Goal: Transaction & Acquisition: Purchase product/service

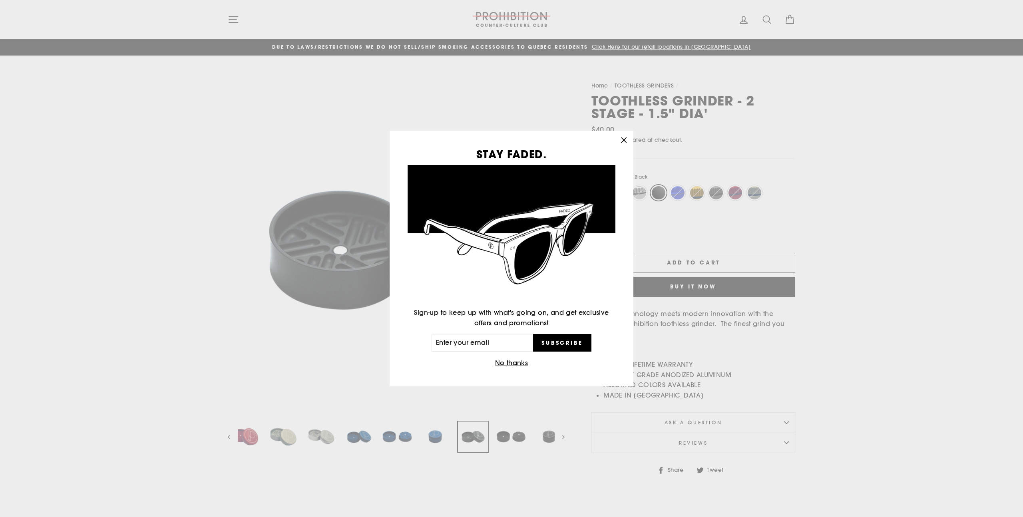
click at [623, 139] on icon "button" at bounding box center [623, 139] width 5 height 5
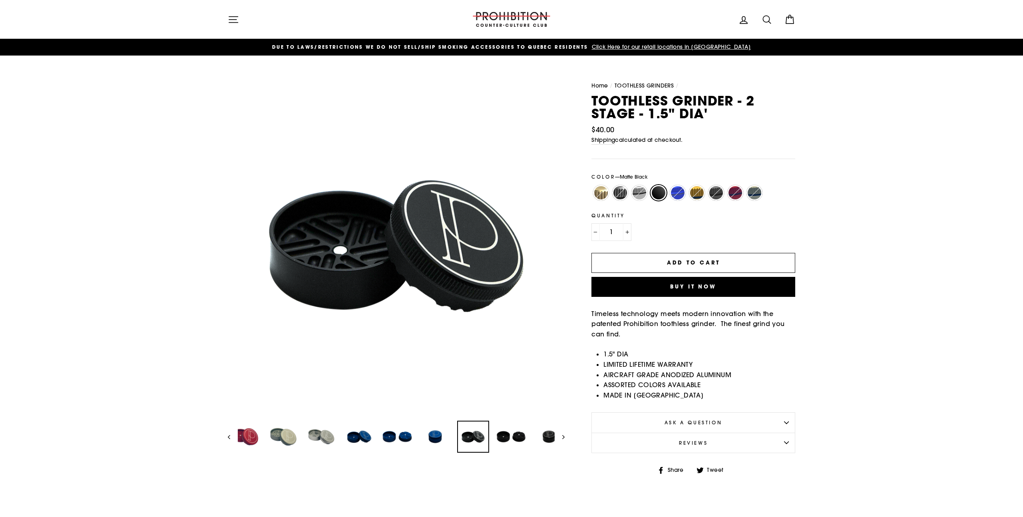
click at [636, 193] on label "Stainless" at bounding box center [639, 193] width 16 height 16
click at [630, 185] on input "Stainless" at bounding box center [630, 185] width 0 height 0
radio input "true"
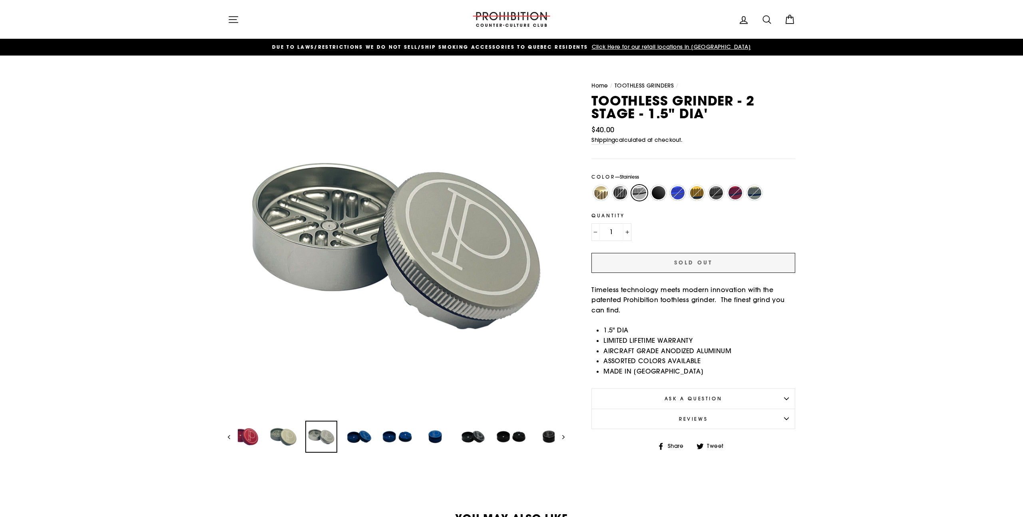
click at [682, 195] on label "Matte Blue" at bounding box center [678, 193] width 16 height 16
click at [669, 185] on input "Matte Blue" at bounding box center [668, 185] width 0 height 0
radio input "true"
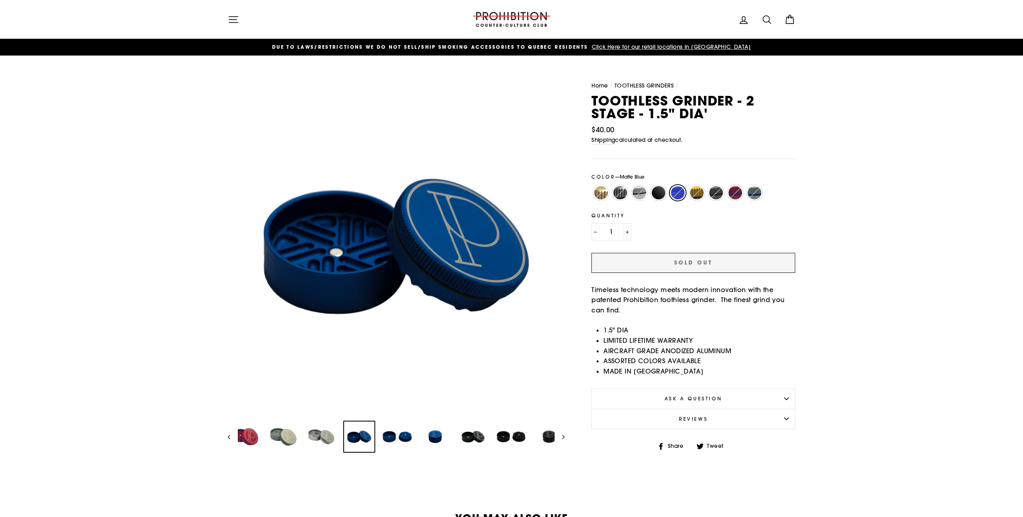
click at [694, 195] on label "Matte Gold" at bounding box center [697, 193] width 16 height 16
click at [688, 185] on input "Matte Gold" at bounding box center [687, 185] width 0 height 0
radio input "true"
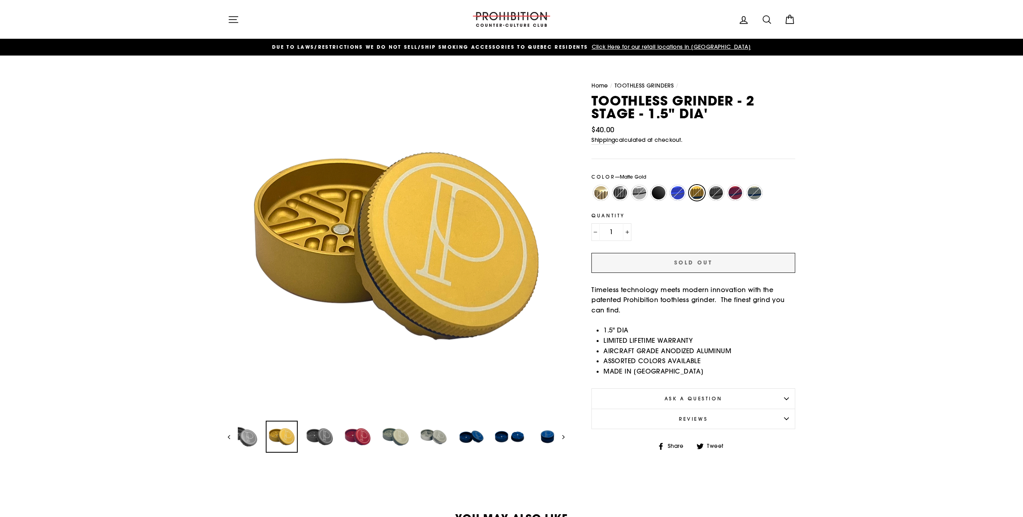
click at [721, 193] on label "Matte Gunmetal" at bounding box center [716, 193] width 16 height 16
click at [707, 185] on input "Matte Gunmetal" at bounding box center [706, 185] width 0 height 0
radio input "true"
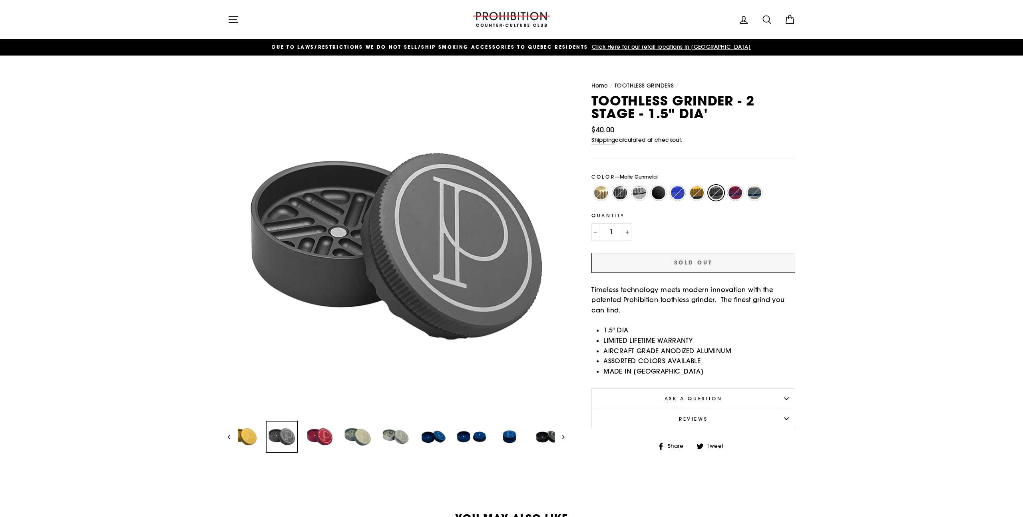
click at [739, 194] on label "Matte Red" at bounding box center [735, 193] width 16 height 16
click at [726, 185] on input "Matte Red" at bounding box center [726, 185] width 0 height 0
radio input "true"
click at [742, 196] on label "Matte Red" at bounding box center [735, 193] width 16 height 16
click at [726, 185] on input "Matte Red" at bounding box center [726, 185] width 0 height 0
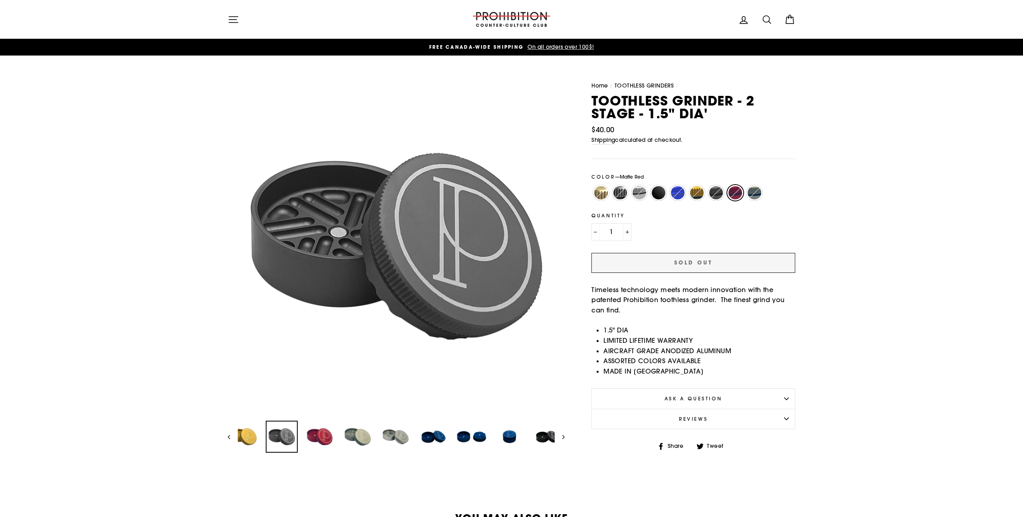
click at [750, 196] on label "[PERSON_NAME]" at bounding box center [754, 193] width 16 height 16
click at [745, 185] on input "[PERSON_NAME]" at bounding box center [745, 185] width 0 height 0
radio input "true"
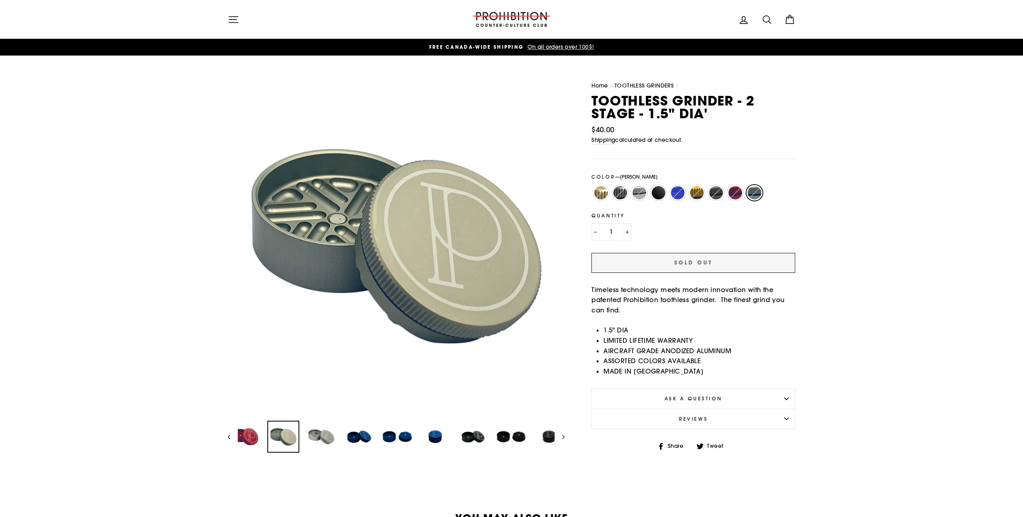
click at [593, 194] on label "Champagne" at bounding box center [601, 193] width 16 height 16
click at [592, 185] on input "Champagne" at bounding box center [591, 185] width 0 height 0
radio input "true"
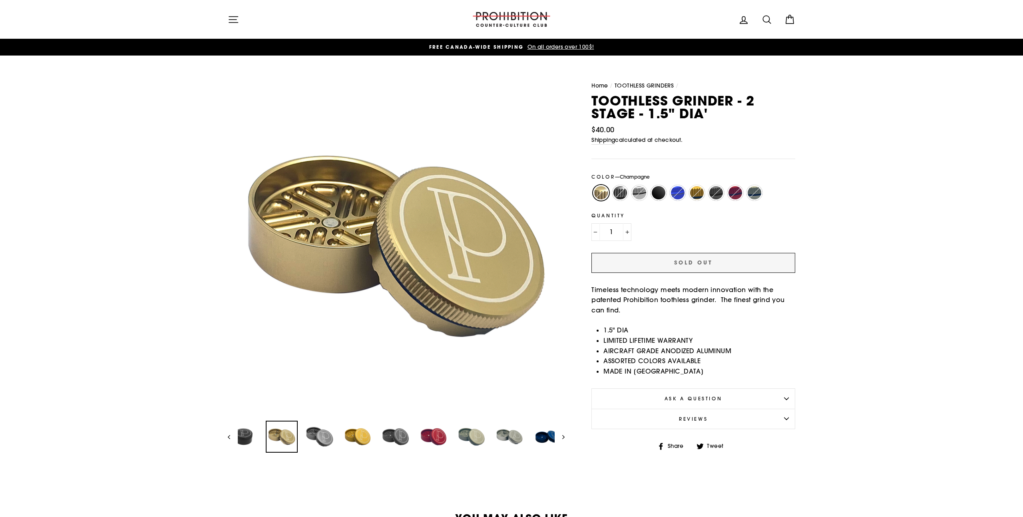
click at [619, 194] on label "Gunmetal" at bounding box center [620, 193] width 16 height 16
click at [611, 185] on input "Gunmetal" at bounding box center [611, 185] width 0 height 0
radio input "true"
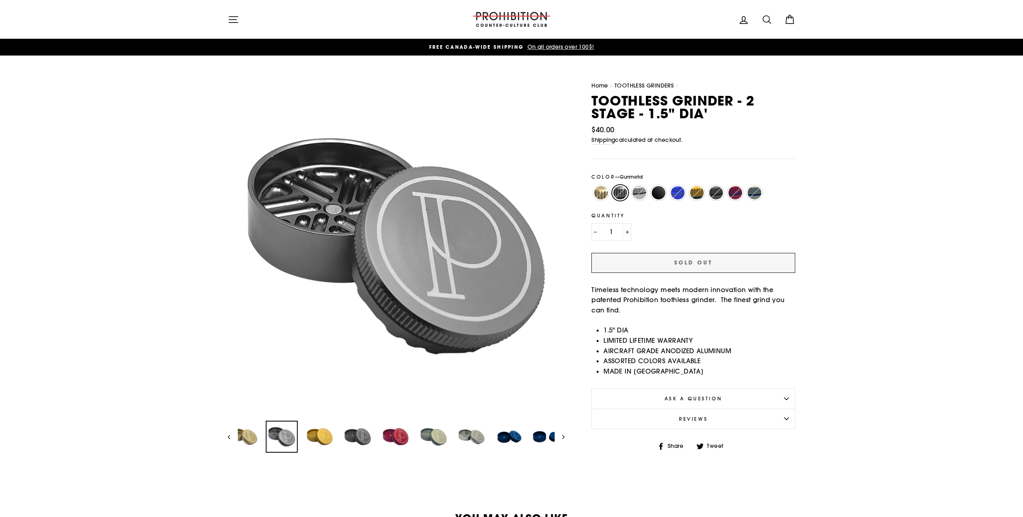
click at [639, 193] on label "Stainless" at bounding box center [639, 193] width 16 height 16
click at [630, 185] on input "Stainless" at bounding box center [630, 185] width 0 height 0
radio input "true"
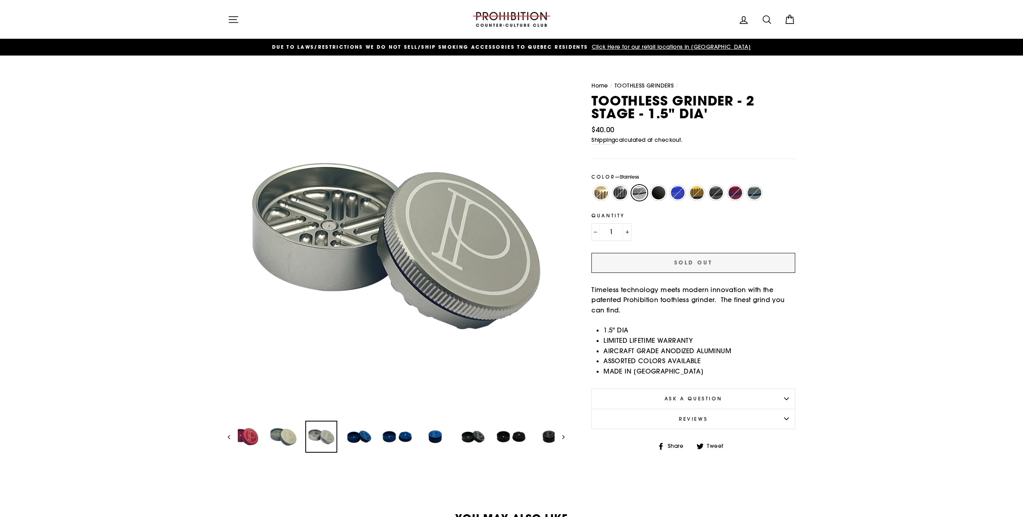
click at [620, 191] on label "Gunmetal" at bounding box center [620, 193] width 16 height 16
click at [611, 185] on input "Gunmetal" at bounding box center [611, 185] width 0 height 0
radio input "true"
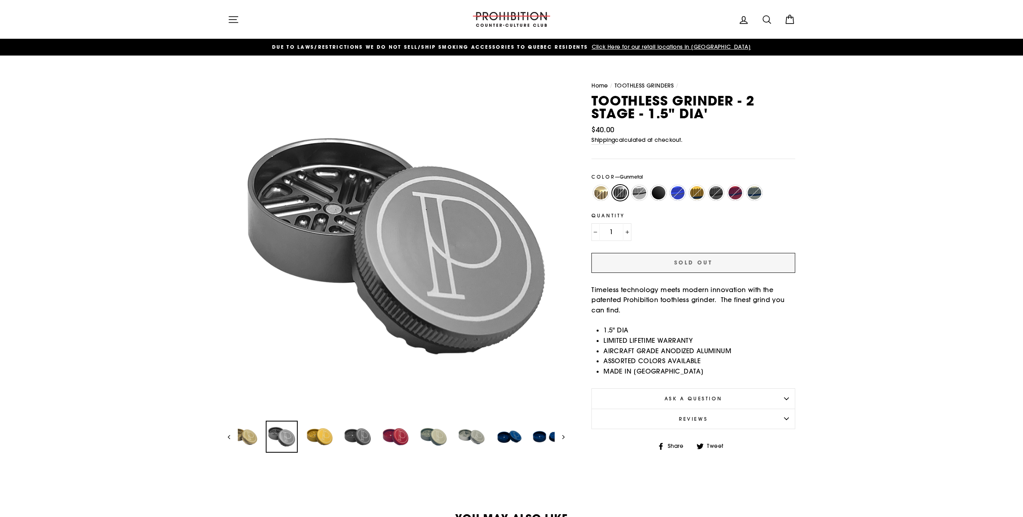
click at [657, 195] on label "Matte Black" at bounding box center [659, 193] width 16 height 16
click at [649, 185] on input "Matte Black" at bounding box center [649, 185] width 0 height 0
radio input "true"
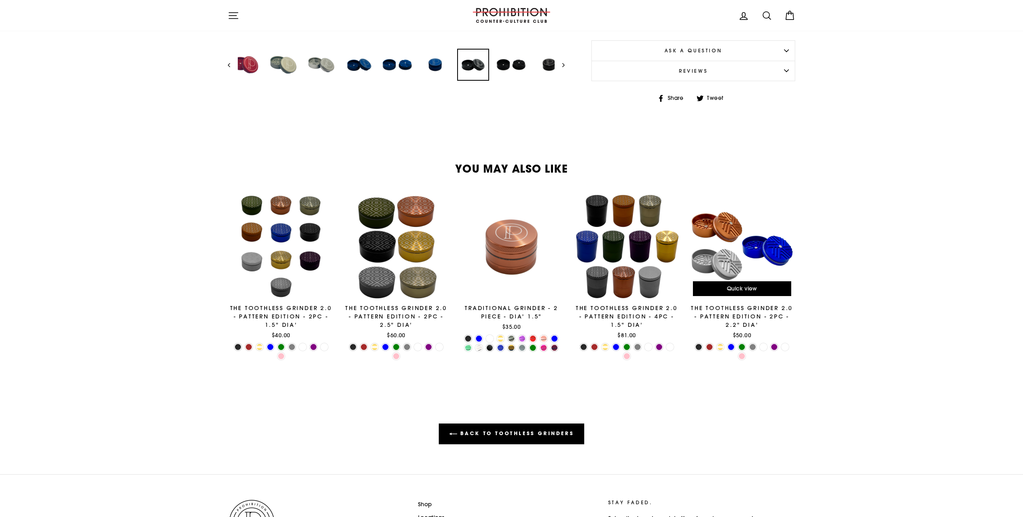
scroll to position [373, 0]
